Goal: Entertainment & Leisure: Consume media (video, audio)

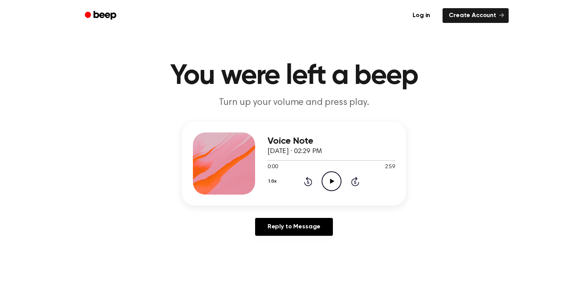
click at [336, 186] on icon "Play Audio" at bounding box center [332, 182] width 20 height 20
click at [333, 179] on icon "Play Audio" at bounding box center [332, 182] width 20 height 20
click at [335, 164] on div "1:15 1:21" at bounding box center [332, 167] width 128 height 8
